Goal: Task Accomplishment & Management: Use online tool/utility

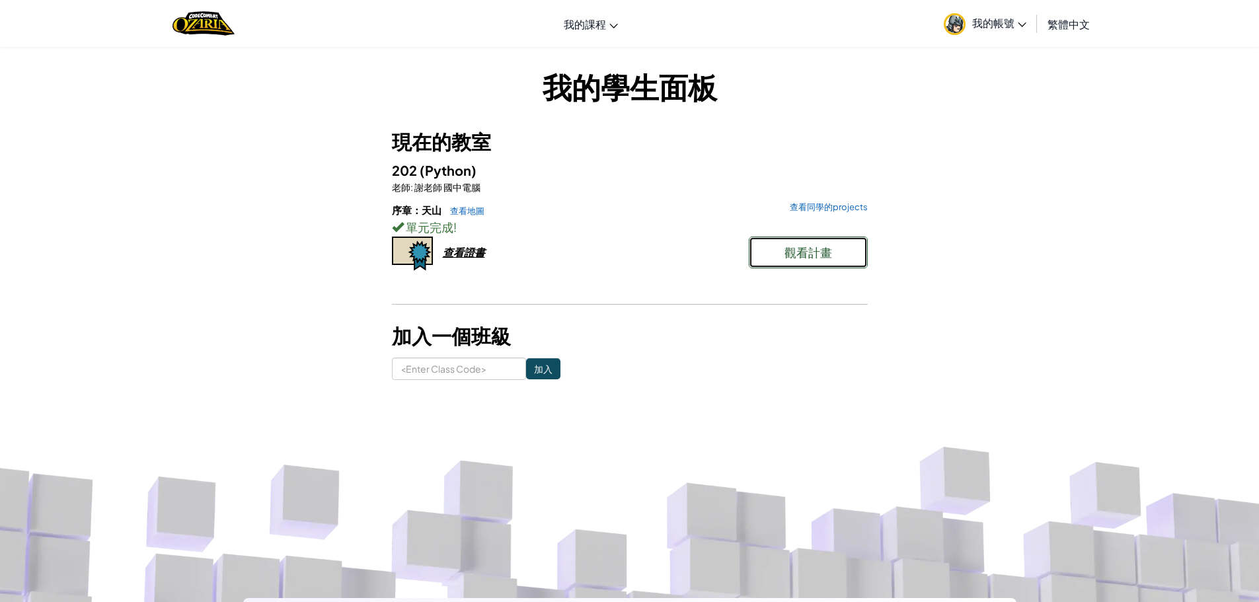
click at [795, 250] on span "觀看計畫" at bounding box center [809, 252] width 48 height 15
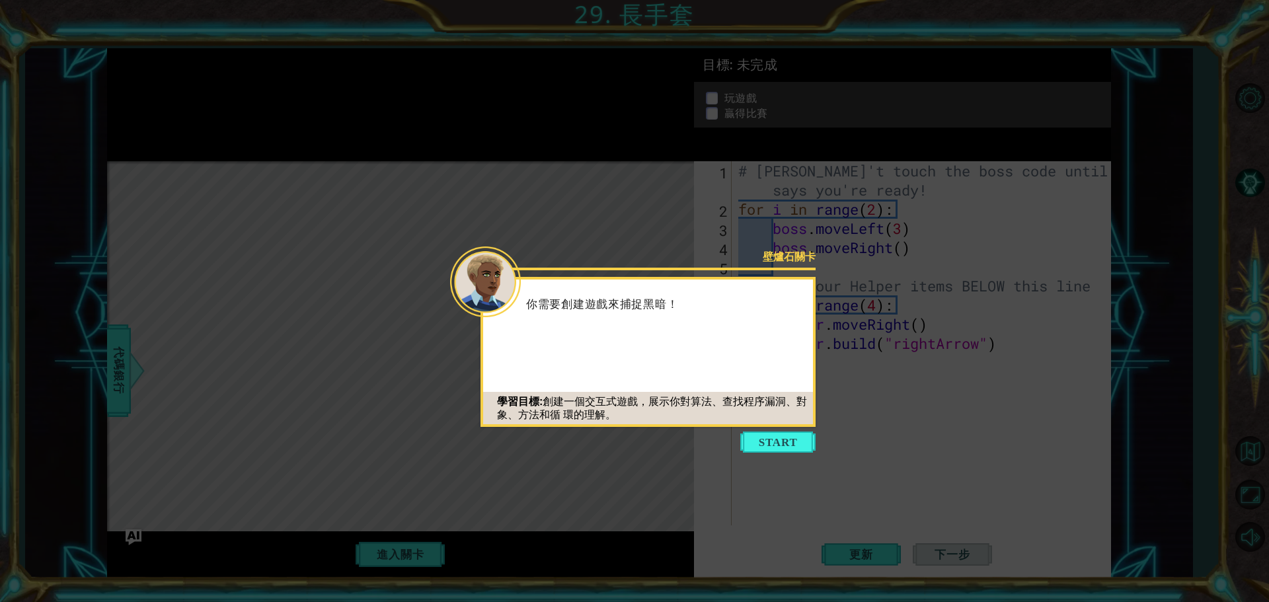
drag, startPoint x: 855, startPoint y: 496, endPoint x: 843, endPoint y: 490, distance: 12.7
click at [855, 496] on icon at bounding box center [634, 301] width 1269 height 602
click at [781, 434] on button "Start" at bounding box center [777, 442] width 75 height 21
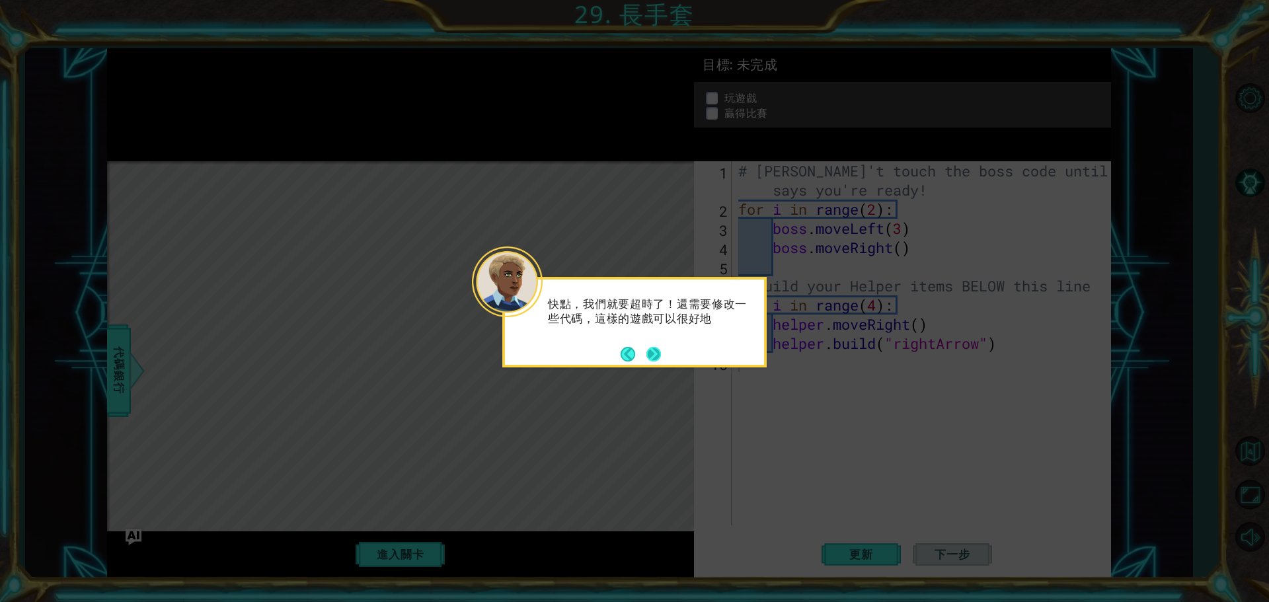
click at [653, 355] on button "Next" at bounding box center [653, 353] width 15 height 15
click at [653, 355] on button "Next" at bounding box center [653, 354] width 15 height 15
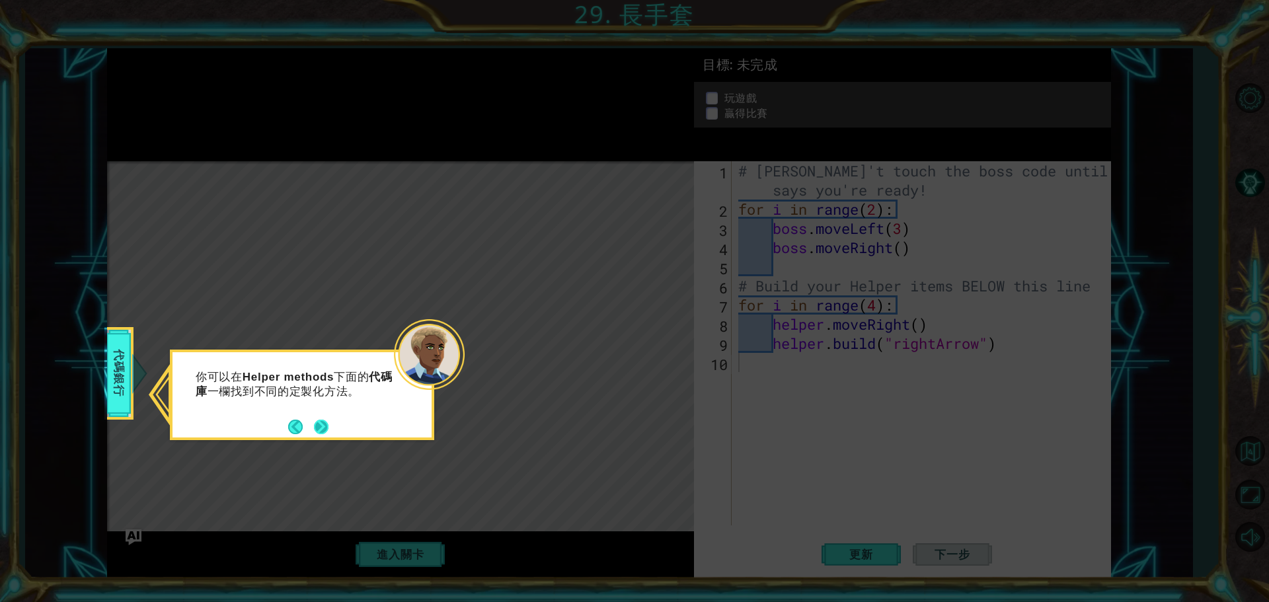
click at [326, 427] on button "Next" at bounding box center [321, 426] width 15 height 15
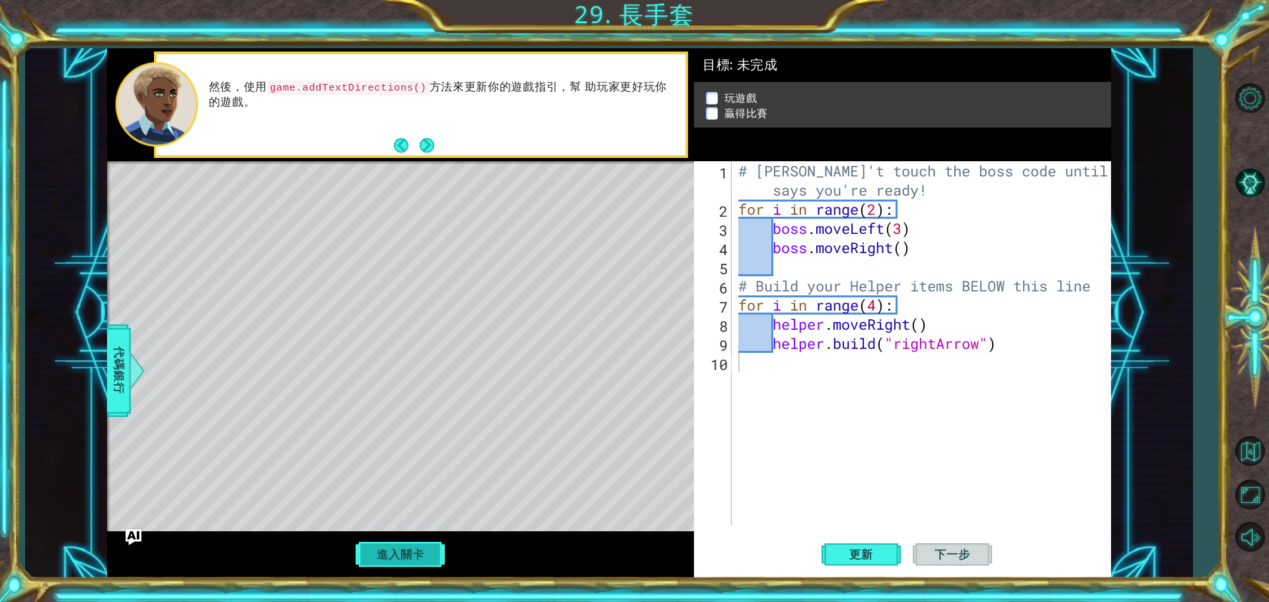
click at [405, 564] on button "進入關卡" at bounding box center [400, 554] width 95 height 25
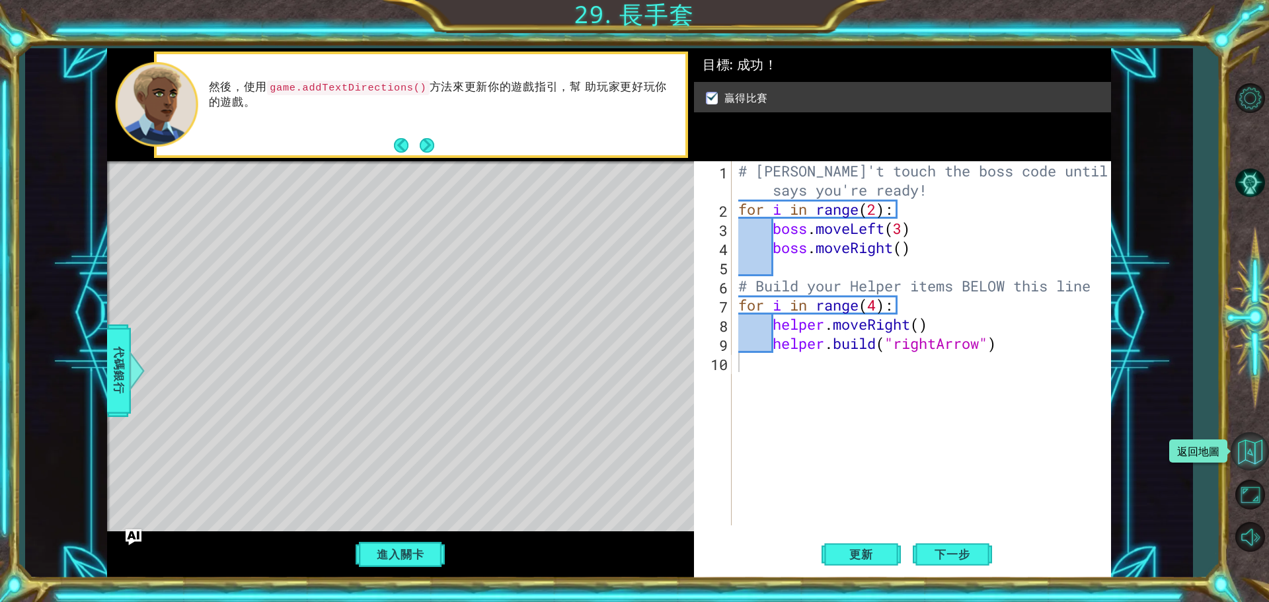
click at [1256, 449] on button "返回地圖" at bounding box center [1250, 451] width 38 height 38
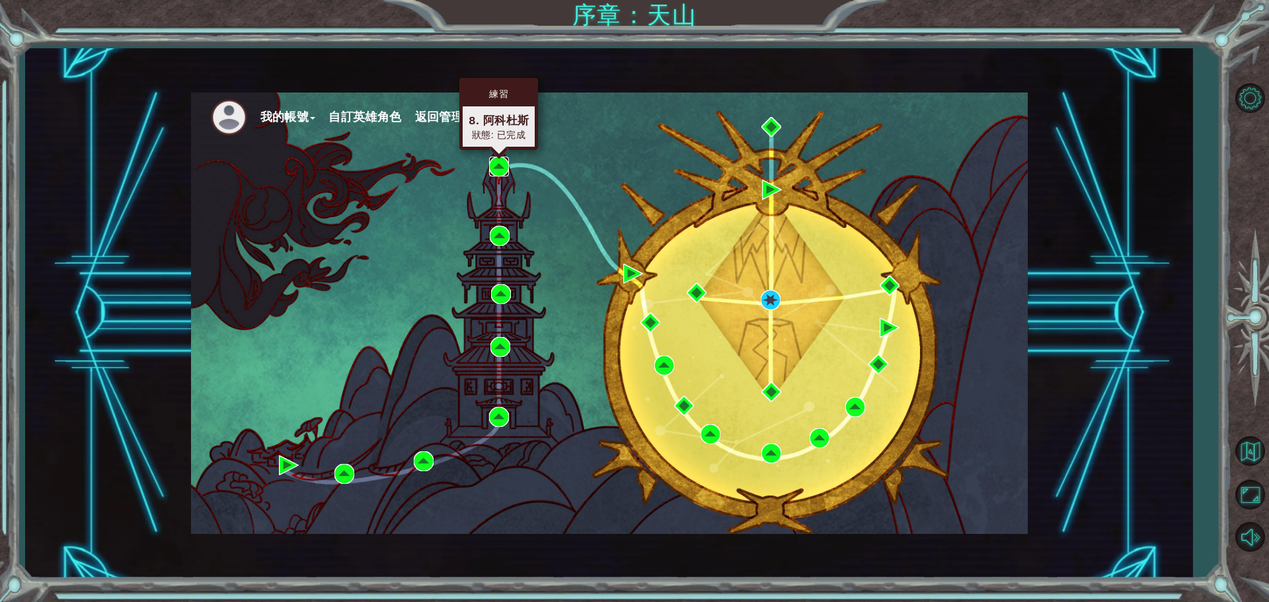
click at [495, 169] on img at bounding box center [499, 167] width 20 height 20
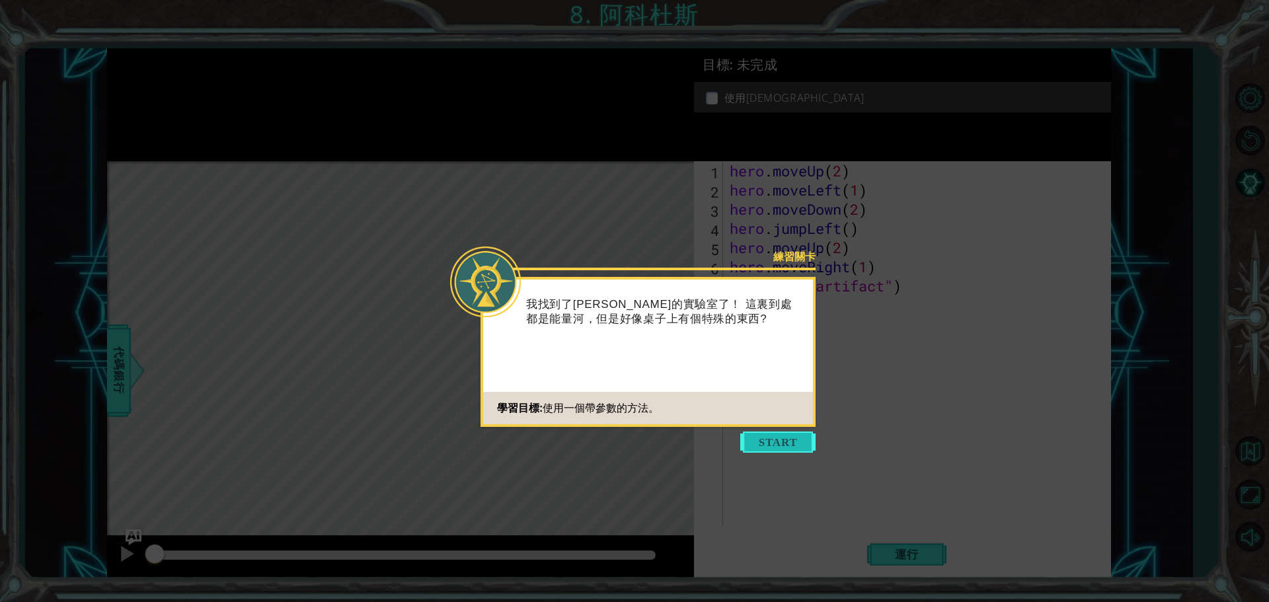
click at [764, 447] on button "Start" at bounding box center [777, 442] width 75 height 21
